Goal: Transaction & Acquisition: Purchase product/service

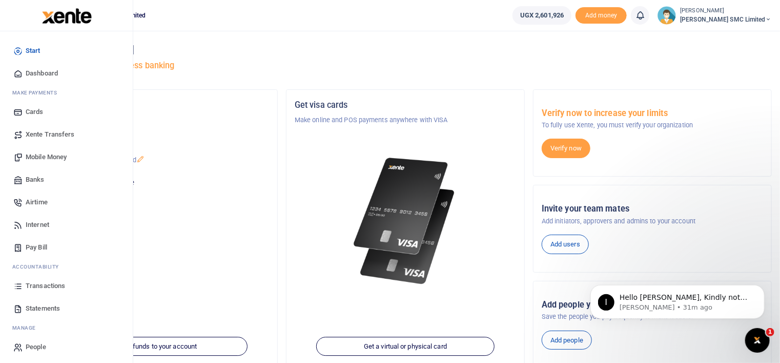
click at [37, 279] on link "Transactions" at bounding box center [66, 285] width 116 height 23
click at [51, 155] on span "Mobile Money" at bounding box center [46, 157] width 41 height 10
click at [32, 176] on span "Banks" at bounding box center [35, 179] width 19 height 10
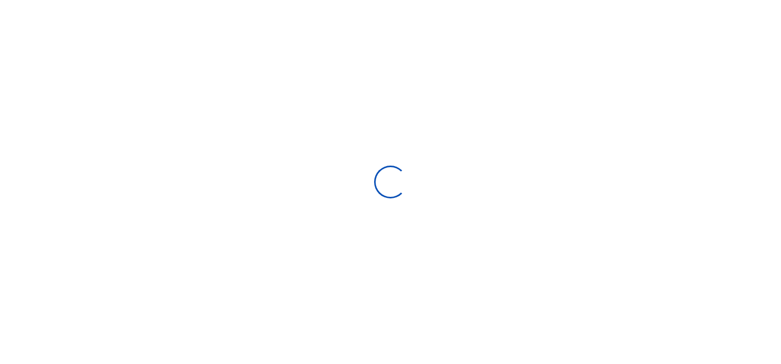
select select
select select "Loading bundles"
select select
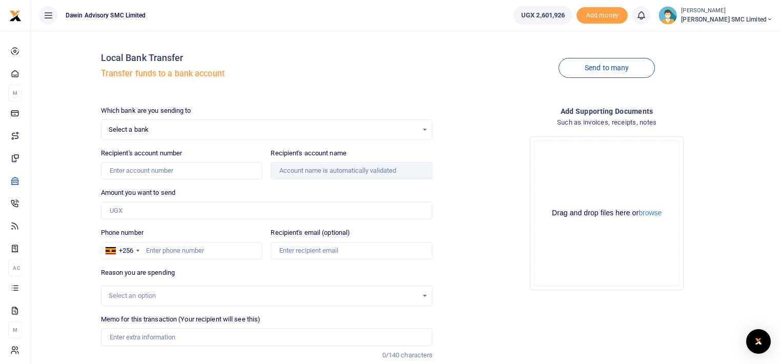
click at [150, 130] on span "Select a bank" at bounding box center [264, 130] width 310 height 10
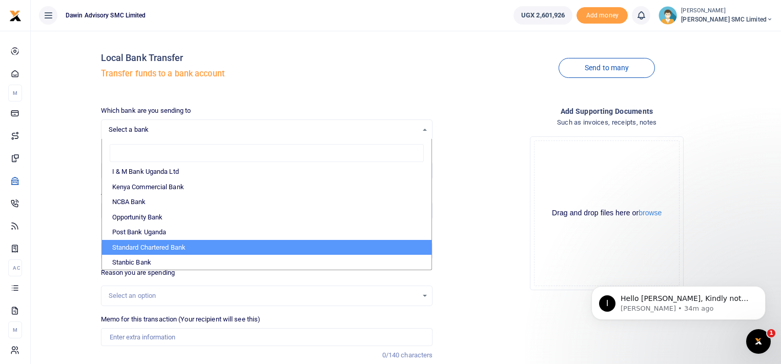
click at [150, 130] on span "Select a bank" at bounding box center [264, 130] width 310 height 10
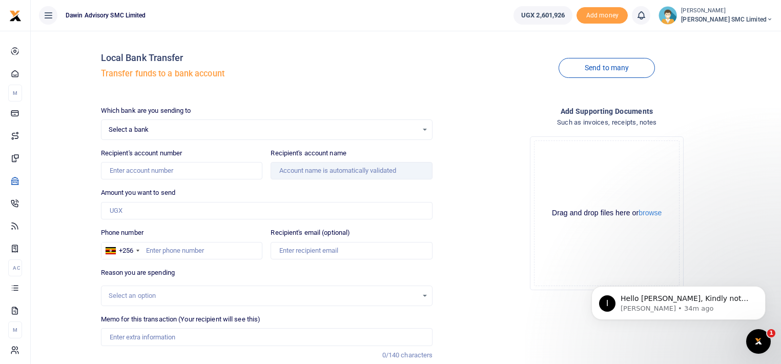
click at [153, 127] on span "Select a bank" at bounding box center [264, 130] width 310 height 10
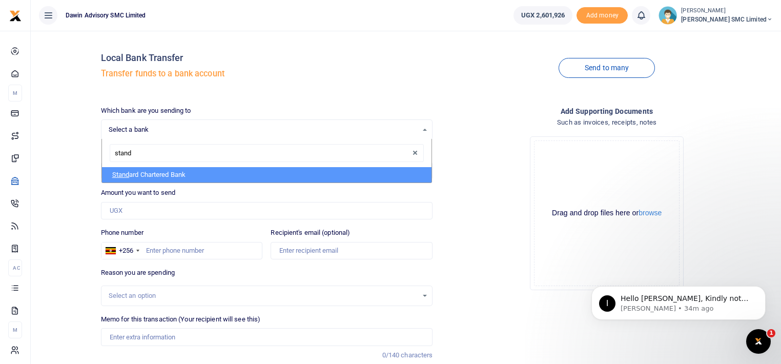
type input "standa"
click at [156, 178] on li "Standa rd Chartered Bank" at bounding box center [267, 174] width 330 height 15
select select "STAN"
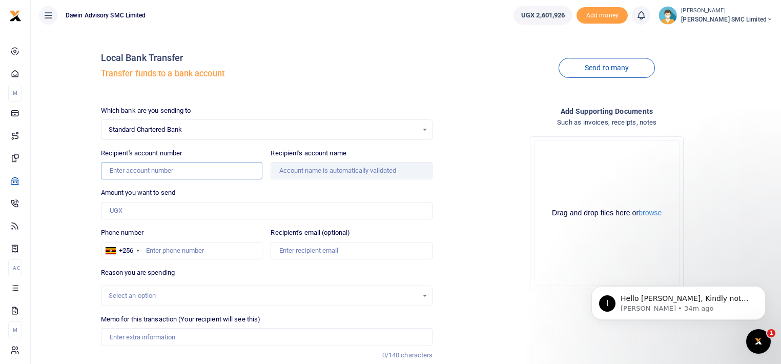
click at [168, 170] on input "Recipient's account number" at bounding box center [182, 170] width 162 height 17
type input "0100822867700"
click at [142, 211] on input "Amount you want to send" at bounding box center [267, 210] width 332 height 17
type input "1,500,000"
click at [59, 209] on div "Local Bank Transfer Transfer funds to a bank account Send to many Which bank ar…" at bounding box center [406, 221] width 742 height 365
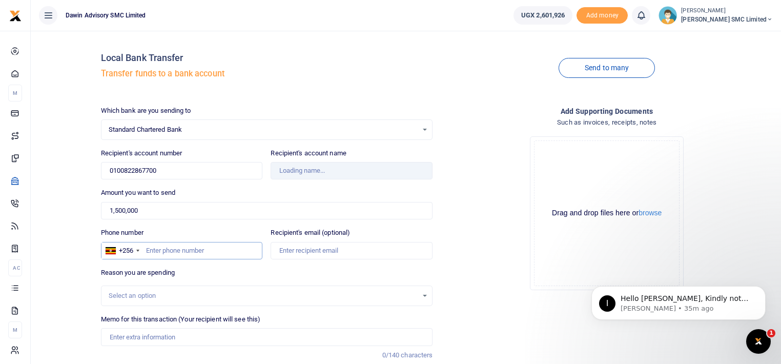
click at [173, 251] on input "Phone number" at bounding box center [182, 250] width 162 height 17
type input "0759"
type input "Walter Kizito Sentongo"
type input "0759975607"
click at [494, 212] on div "Drop your files here Drag and drop files here or browse Powered by Uppy" at bounding box center [607, 213] width 332 height 170
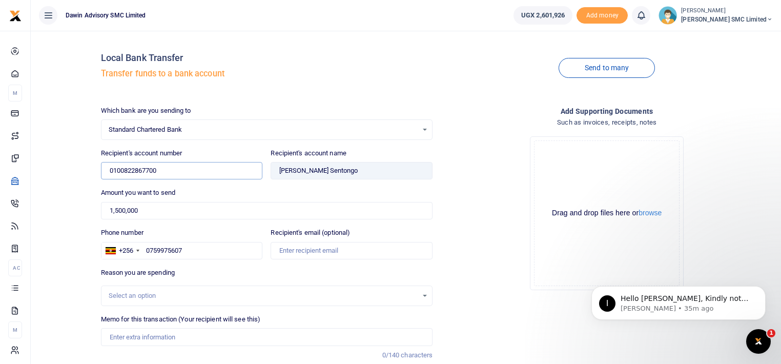
click at [174, 165] on input "0100822867700" at bounding box center [182, 170] width 162 height 17
type input "0100804955100"
click at [509, 222] on div "Drop your files here Drag and drop files here or browse Powered by Uppy" at bounding box center [607, 213] width 332 height 170
click at [502, 160] on div "Drop your files here Drag and drop files here or browse Powered by Uppy" at bounding box center [607, 213] width 332 height 170
click at [340, 169] on input "Found" at bounding box center [352, 170] width 162 height 17
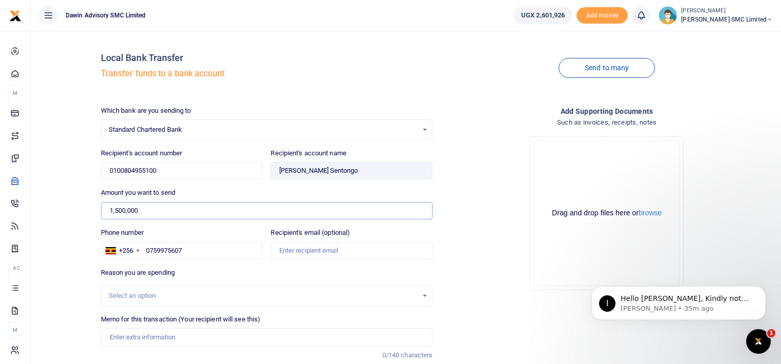
click at [173, 207] on input "1,500,000" at bounding box center [267, 210] width 332 height 17
click at [185, 333] on input "Memo for this transaction (Your recipient will see this)" at bounding box center [267, 336] width 332 height 17
type input "Edmond Palanda"
type input "Being payment for August salary bill DWF054"
click at [644, 207] on div "Drag and drop files here or browse Powered by Uppy" at bounding box center [607, 213] width 146 height 146
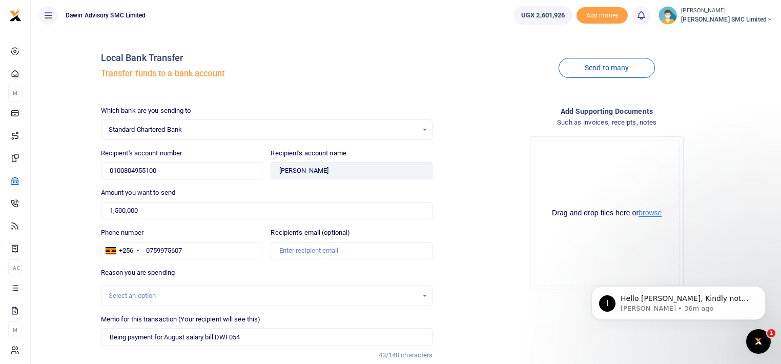
click at [648, 211] on button "browse" at bounding box center [650, 213] width 23 height 8
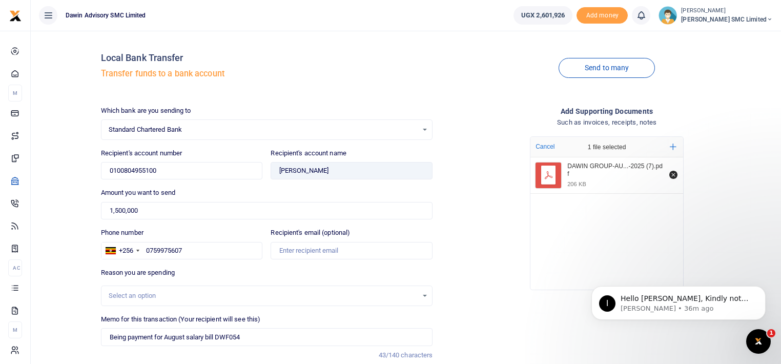
click at [474, 170] on div "Drop your files here Cancel 1 file selected Add more DAWIN GROUP-AU...-2025 (7)…" at bounding box center [607, 213] width 332 height 170
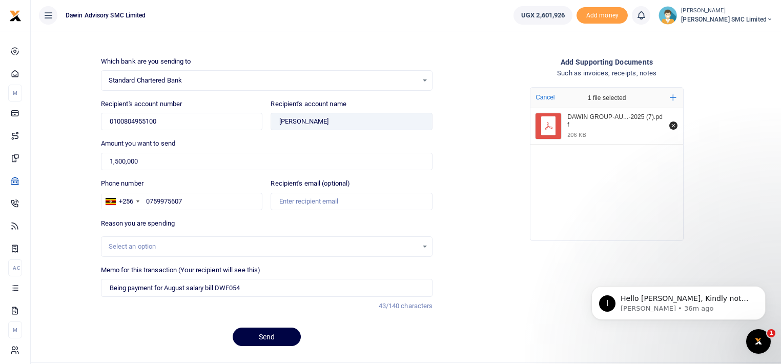
scroll to position [73, 0]
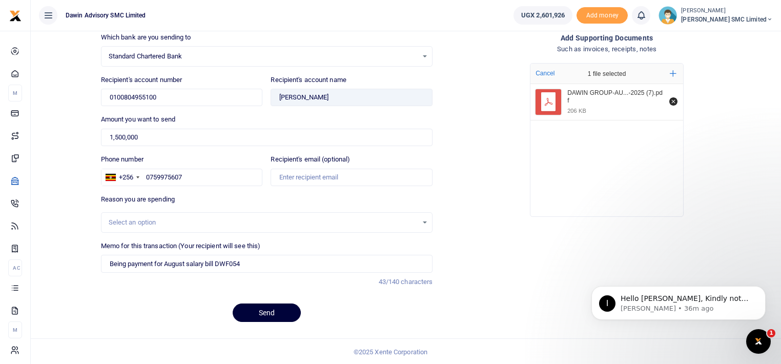
click at [260, 313] on button "Send" at bounding box center [267, 313] width 68 height 18
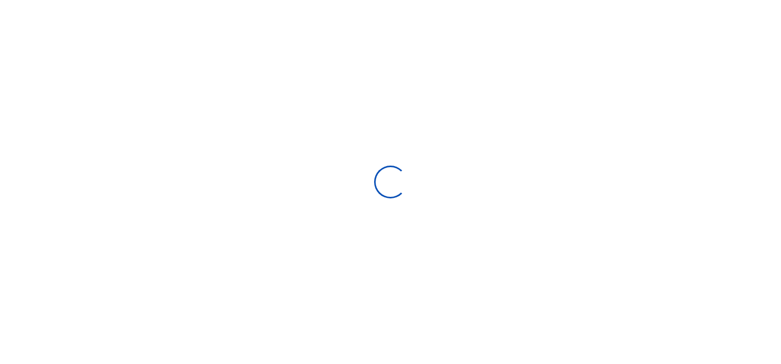
scroll to position [73, 0]
select select
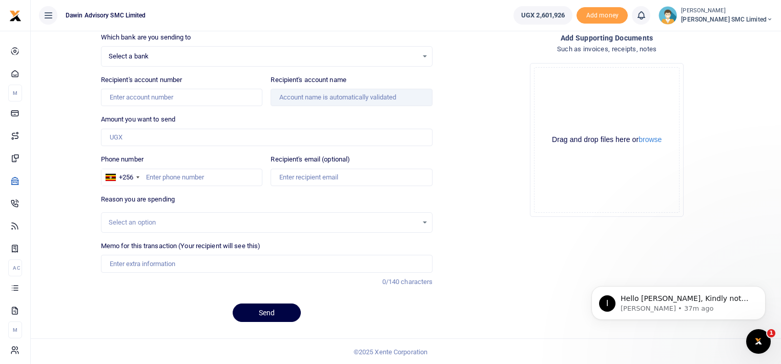
scroll to position [0, 0]
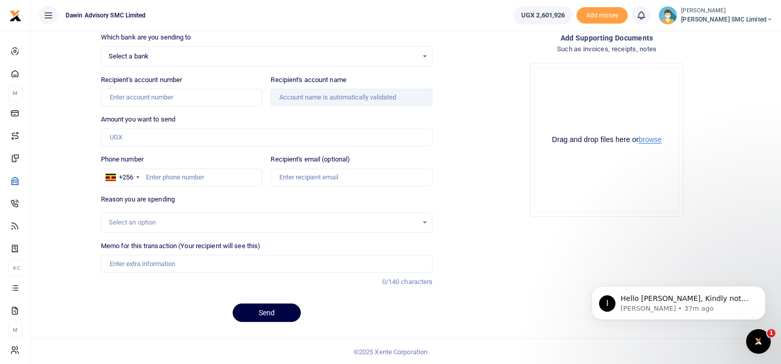
click at [653, 136] on button "browse" at bounding box center [650, 140] width 23 height 8
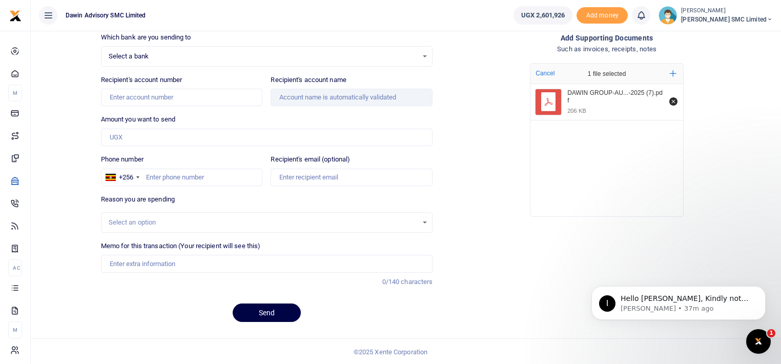
click at [552, 100] on icon "File Uploader" at bounding box center [548, 101] width 13 height 13
click at [554, 100] on icon "File Uploader" at bounding box center [548, 101] width 13 height 13
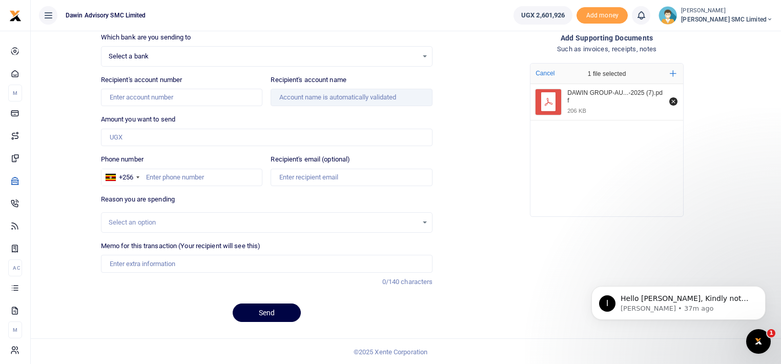
click at [554, 100] on icon "File Uploader" at bounding box center [548, 101] width 13 height 13
click at [338, 52] on span "Select a bank" at bounding box center [264, 56] width 310 height 10
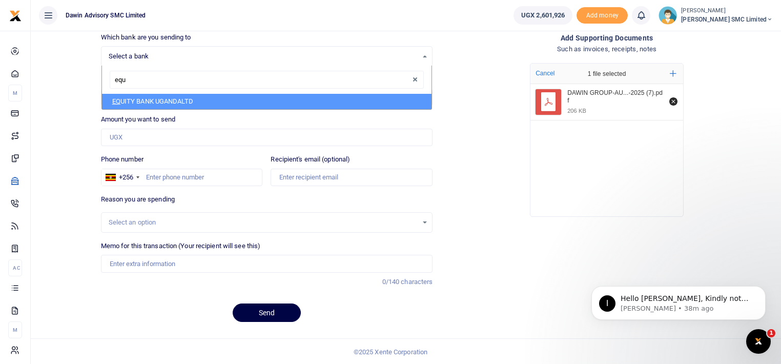
type input "equi"
click at [230, 104] on li "EQUI TY BANK UGANDALTD" at bounding box center [267, 101] width 330 height 15
select select "EQU"
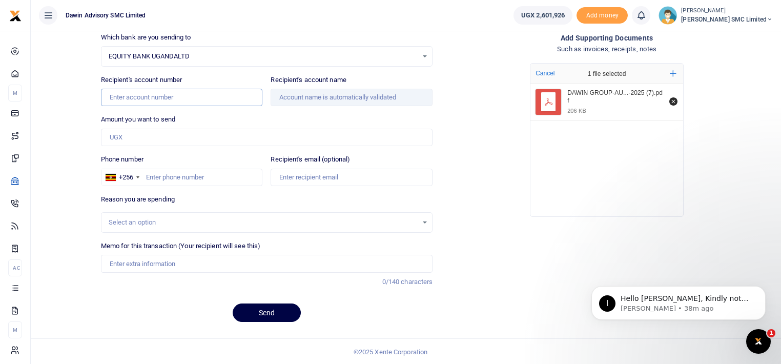
click at [155, 100] on input "Recipient's account number" at bounding box center [182, 97] width 162 height 17
type input "1036103188427"
click at [480, 183] on div "Drop your files here Cancel 1 file selected Add more DAWIN GROUP-AU...-2025 (7)…" at bounding box center [607, 140] width 332 height 170
type input "Kisakye Gloria"
click at [128, 139] on input "Amount you want to send" at bounding box center [267, 137] width 332 height 17
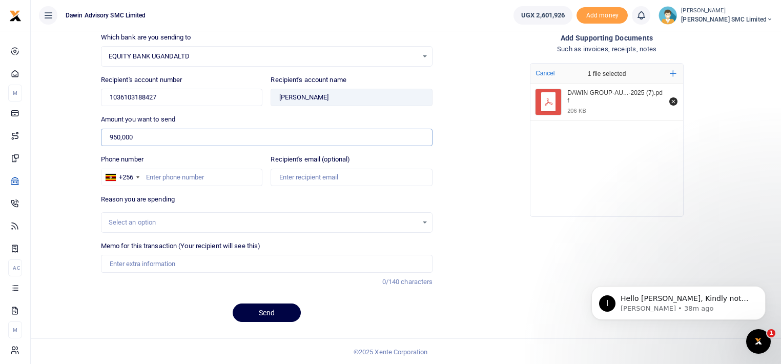
type input "950,000"
click at [175, 182] on input "Phone number" at bounding box center [182, 177] width 162 height 17
type input "0772237232"
click at [151, 262] on input "Memo for this transaction (Your recipient will see this)" at bounding box center [267, 263] width 332 height 17
type input "Being payment for August salary bill DWF054"
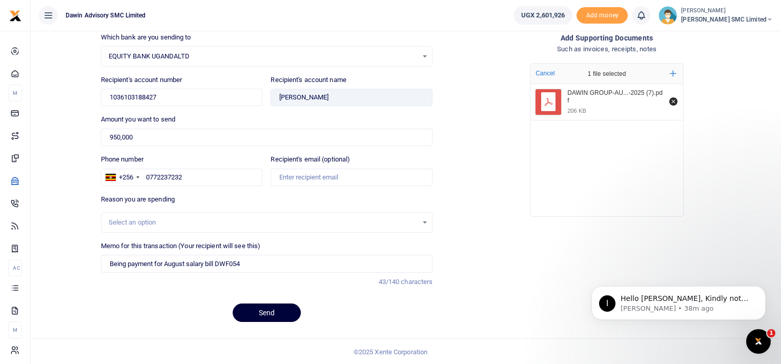
click at [258, 307] on button "Send" at bounding box center [267, 313] width 68 height 18
